Goal: Information Seeking & Learning: Learn about a topic

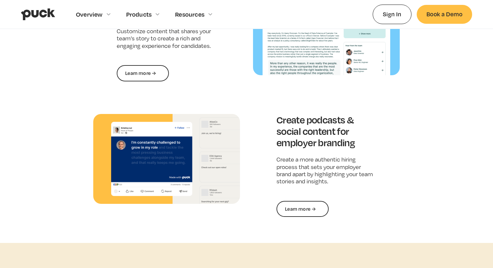
scroll to position [919, 0]
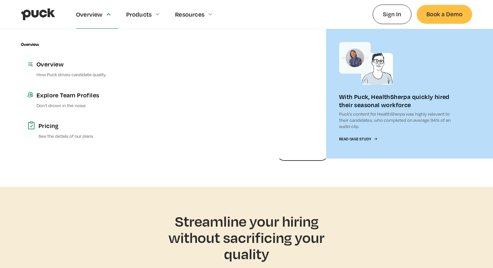
click at [103, 6] on div "Overview" at bounding box center [97, 14] width 42 height 28
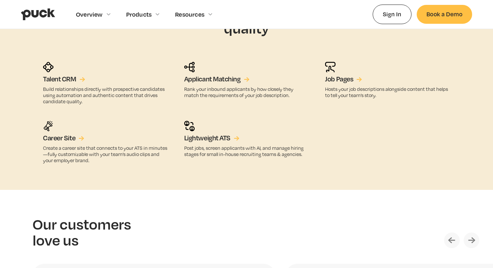
scroll to position [1146, 0]
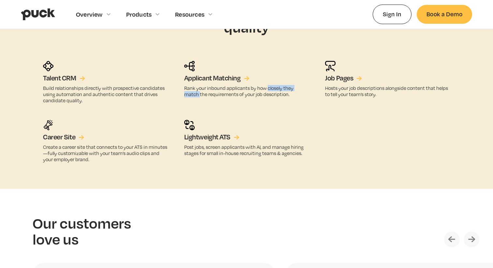
drag, startPoint x: 184, startPoint y: 94, endPoint x: 265, endPoint y: 90, distance: 81.6
click at [265, 90] on p "Rank your inbound applicants by how closely they match the requirements of your…" at bounding box center [246, 91] width 125 height 12
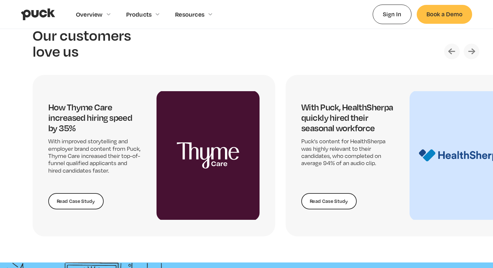
scroll to position [1335, 0]
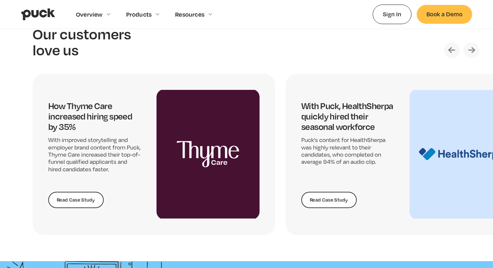
click at [472, 47] on img "Next slide" at bounding box center [472, 50] width 16 height 16
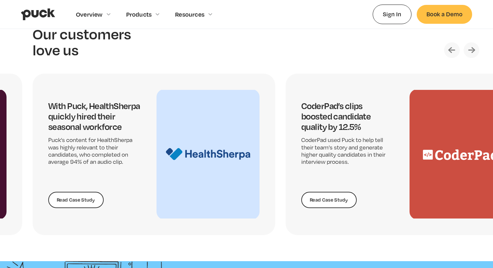
click at [472, 47] on img "Next slide" at bounding box center [472, 50] width 16 height 16
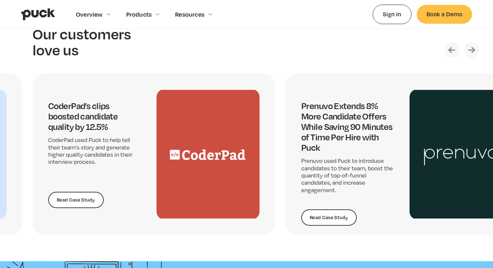
click at [472, 47] on img "Next slide" at bounding box center [472, 50] width 16 height 16
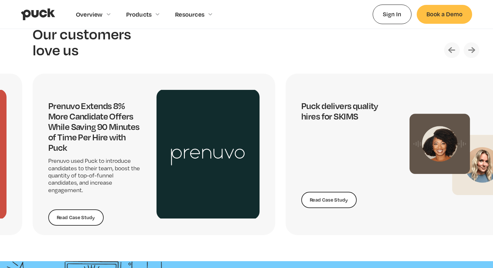
click at [452, 49] on img "Previous slide" at bounding box center [452, 50] width 16 height 16
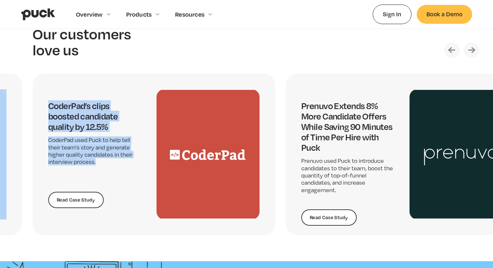
drag, startPoint x: 26, startPoint y: 100, endPoint x: 108, endPoint y: 162, distance: 102.7
click at [107, 162] on section "Our customers love us How Thyme Care increased hiring speed by 35% With improve…" at bounding box center [246, 131] width 493 height 262
click at [467, 50] on img "Next slide" at bounding box center [472, 50] width 16 height 16
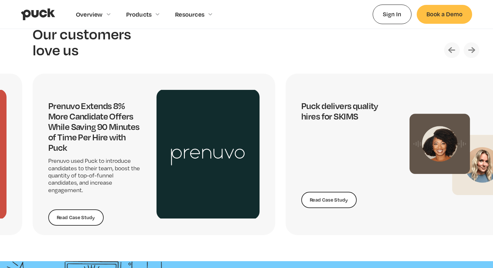
click at [467, 50] on img "Next slide" at bounding box center [472, 50] width 16 height 16
